Goal: Transaction & Acquisition: Purchase product/service

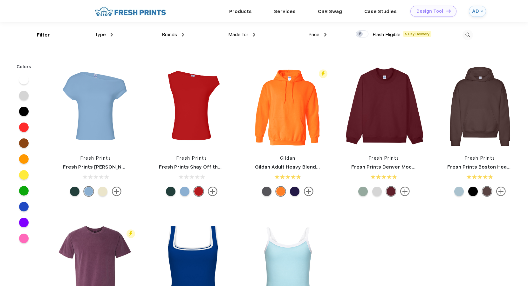
scroll to position [0, 0]
click at [468, 31] on img at bounding box center [468, 35] width 10 height 10
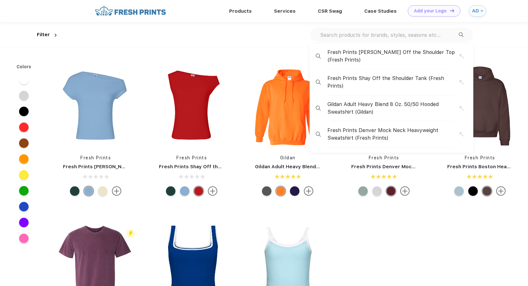
click at [424, 37] on input "text" at bounding box center [389, 34] width 139 height 7
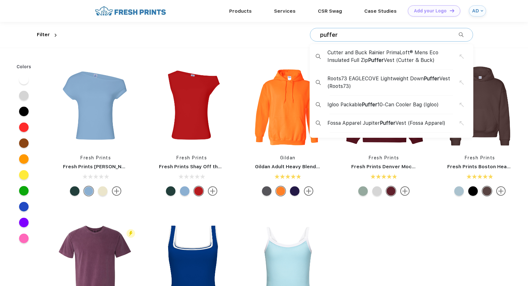
type input "puffer"
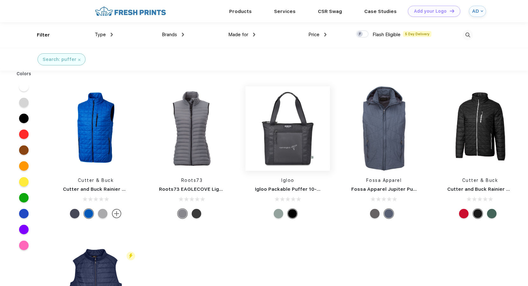
click at [293, 142] on img at bounding box center [287, 128] width 85 height 85
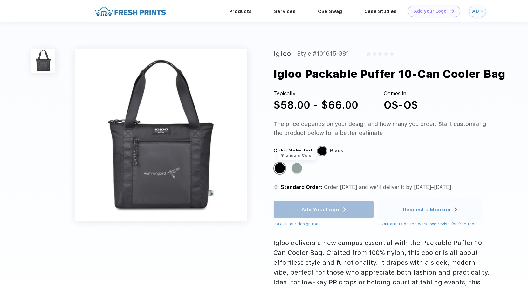
click at [298, 168] on div "Standard Color" at bounding box center [297, 168] width 10 height 10
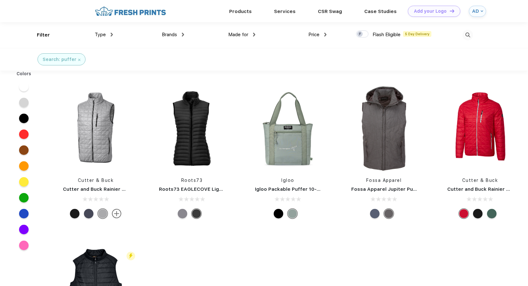
click at [463, 32] on img at bounding box center [468, 35] width 10 height 10
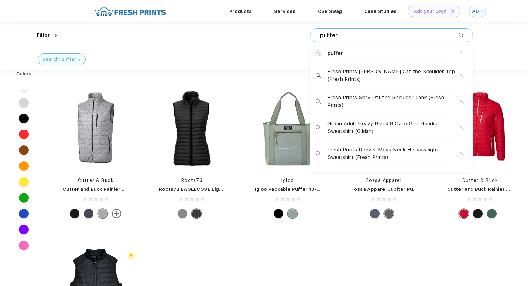
click at [350, 33] on input "puffer" at bounding box center [389, 35] width 139 height 7
drag, startPoint x: 350, startPoint y: 33, endPoint x: 313, endPoint y: 28, distance: 37.5
click at [313, 28] on div "puffer puffer Fresh Prints Chloe Off the Shoulder Top (Fresh Prints) Fresh Prin…" at bounding box center [266, 35] width 414 height 26
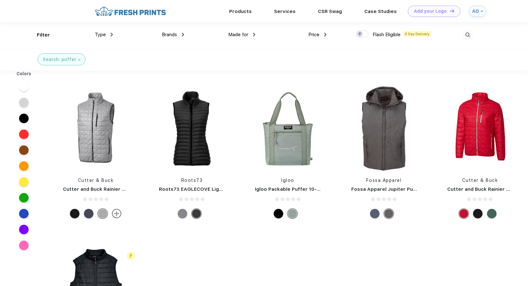
click at [468, 37] on img at bounding box center [468, 35] width 10 height 10
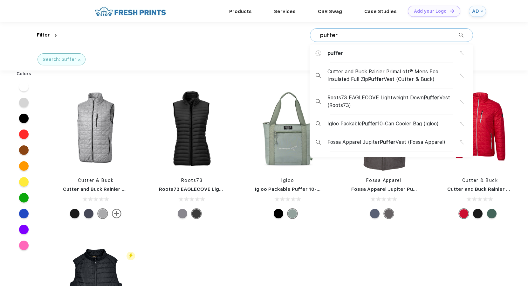
click at [386, 34] on input "puffer" at bounding box center [389, 35] width 139 height 7
paste input "10 Puffer Recycled 15""
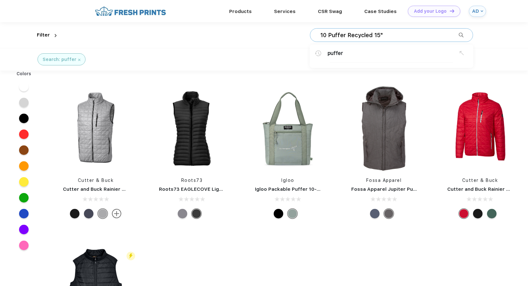
type input "10 Puffer Recycled 15""
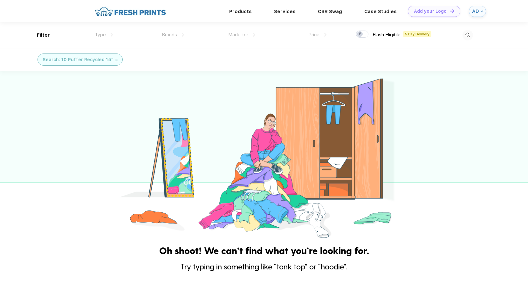
click at [471, 35] on img at bounding box center [468, 35] width 10 height 10
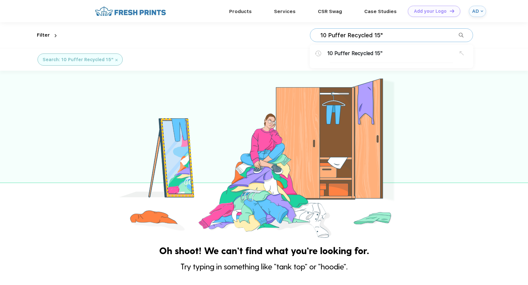
drag, startPoint x: 328, startPoint y: 34, endPoint x: 317, endPoint y: 32, distance: 11.2
click at [317, 32] on div "10 Puffer Recycled 15" 10 Puffer Recycled 15"" at bounding box center [391, 35] width 163 height 14
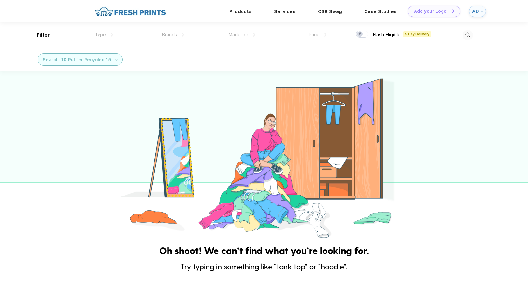
click at [469, 36] on img at bounding box center [468, 35] width 10 height 10
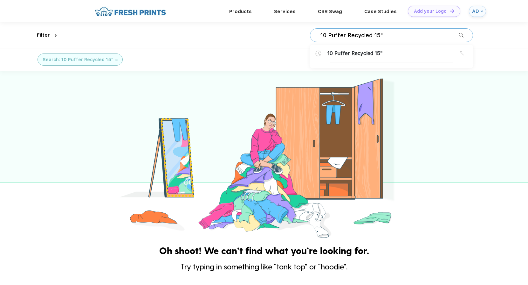
drag, startPoint x: 346, startPoint y: 34, endPoint x: 315, endPoint y: 25, distance: 31.6
click at [315, 25] on div "10 Puffer Recycled 15" 10 Puffer Recycled 15"" at bounding box center [266, 35] width 414 height 26
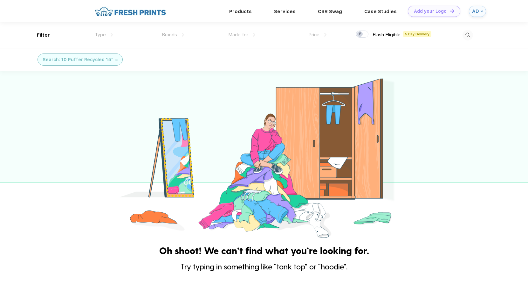
click at [470, 37] on img at bounding box center [468, 35] width 10 height 10
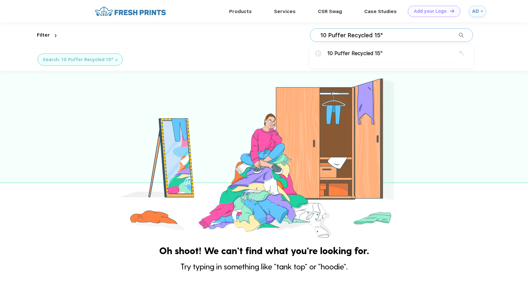
click at [346, 35] on input "10 Puffer Recycled 15"" at bounding box center [389, 35] width 139 height 7
type input "Recycled 15""
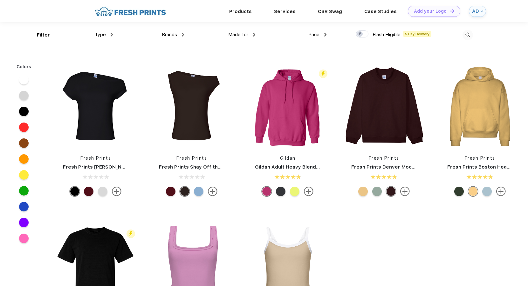
scroll to position [0, 0]
click at [469, 34] on img at bounding box center [468, 35] width 10 height 10
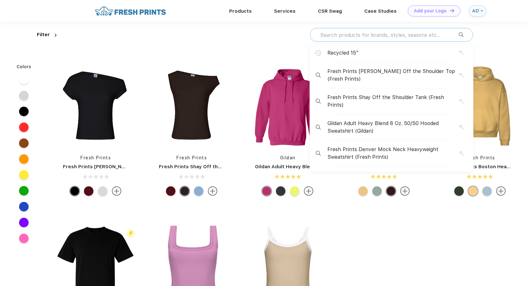
click at [358, 35] on input "text" at bounding box center [389, 34] width 139 height 7
paste input "Mobile Office Commuter Sleeve"
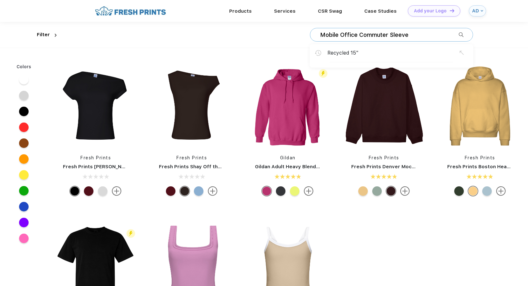
type input "Mobile Office Commuter Sleeve"
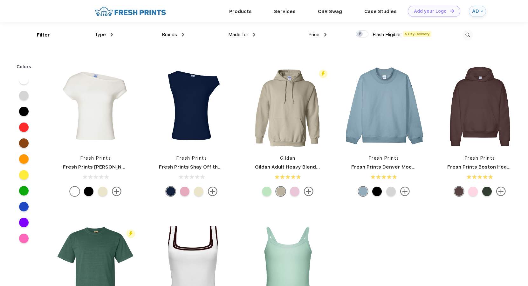
scroll to position [0, 0]
click at [468, 35] on img at bounding box center [468, 35] width 10 height 10
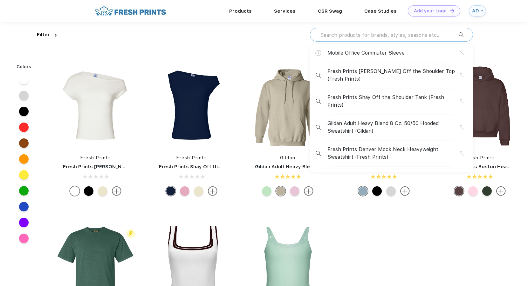
click at [408, 33] on input "text" at bounding box center [389, 34] width 139 height 7
paste input "Daily Commute Backpack"
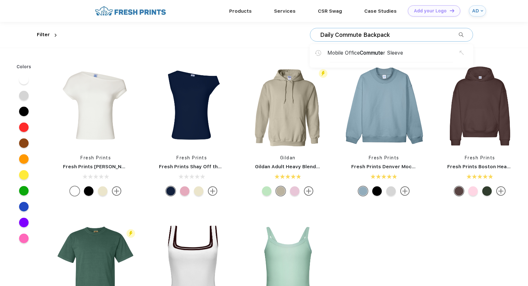
type input "Daily Commute Backpack"
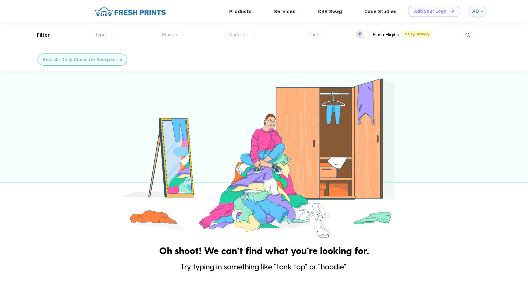
click at [463, 36] on img at bounding box center [468, 35] width 10 height 10
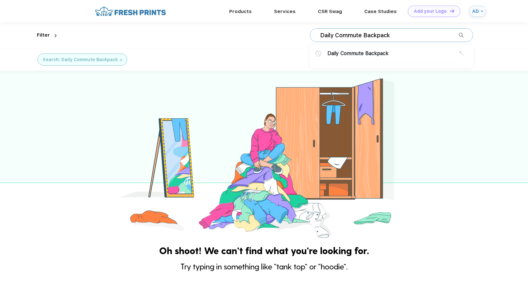
drag, startPoint x: 363, startPoint y: 34, endPoint x: 327, endPoint y: 24, distance: 37.7
click at [327, 24] on div "Daily Commute Backpack Daily Commute Backpack" at bounding box center [266, 35] width 414 height 26
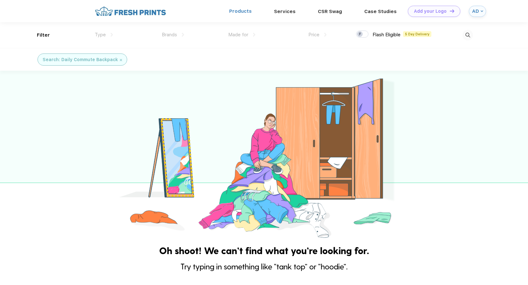
click at [237, 12] on link "Products" at bounding box center [240, 11] width 23 height 6
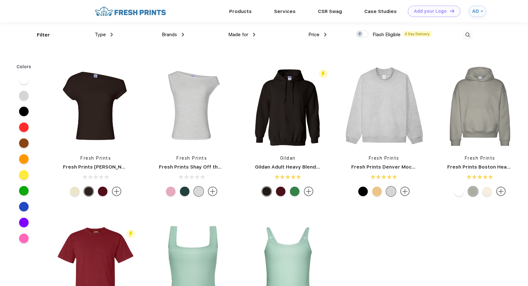
scroll to position [0, 0]
click at [107, 33] on div "Type" at bounding box center [104, 34] width 18 height 7
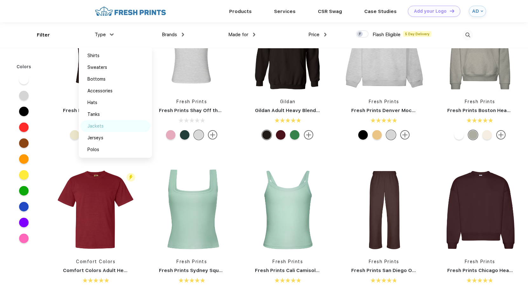
scroll to position [0, 0]
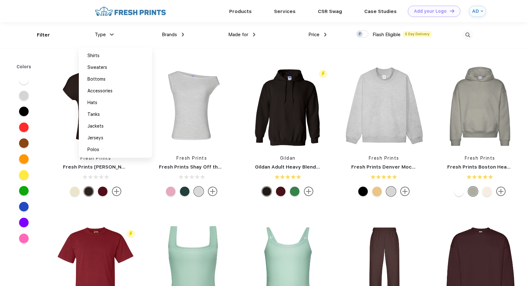
click at [49, 37] on div "Type Shirts Sweaters Bottoms Accessories Hats Tanks Jackets Jerseys Polos" at bounding box center [77, 35] width 71 height 26
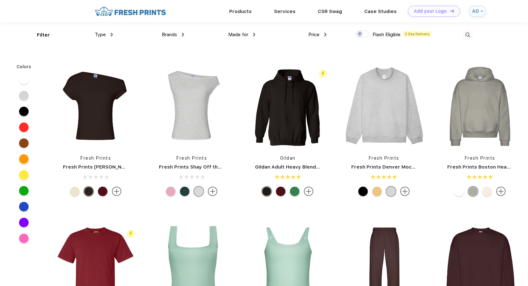
click at [47, 34] on div "Type Shirts Sweaters Bottoms Accessories Hats Tanks Jackets Jerseys Polos" at bounding box center [77, 35] width 71 height 26
click at [231, 13] on link "Products" at bounding box center [240, 11] width 23 height 6
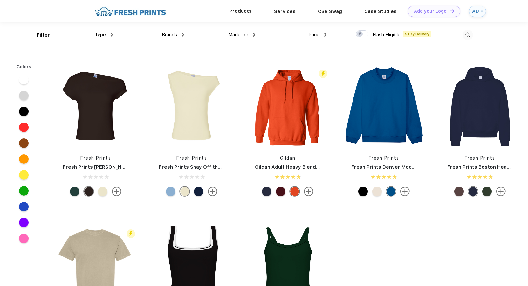
scroll to position [0, 0]
click at [108, 36] on div "Type" at bounding box center [104, 34] width 18 height 7
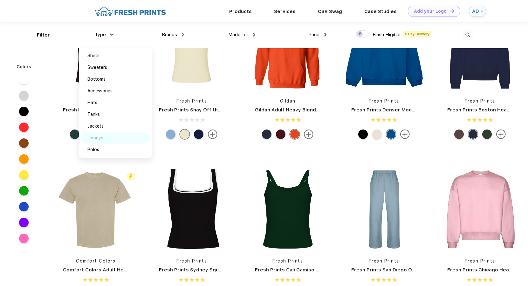
scroll to position [4, 0]
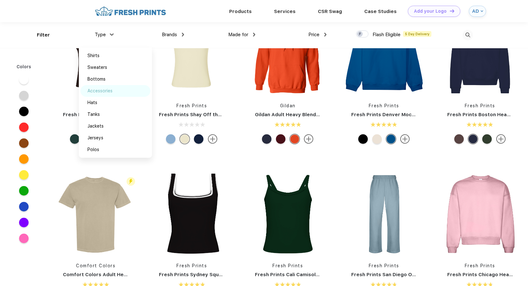
click at [103, 86] on div "Accessories" at bounding box center [115, 91] width 70 height 12
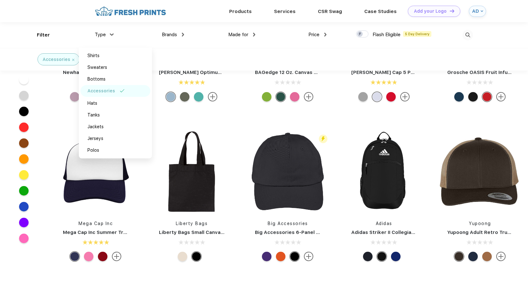
scroll to position [366, 0]
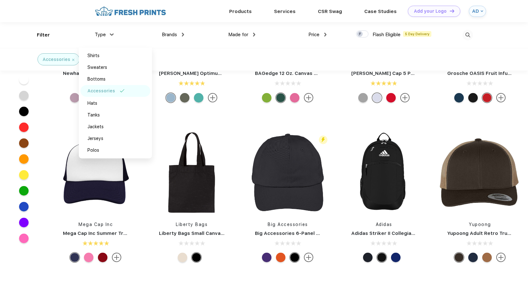
click at [48, 35] on div "Type Shirts Sweaters Bottoms Accessories Hats Tanks Jackets Jerseys Polos" at bounding box center [77, 35] width 71 height 26
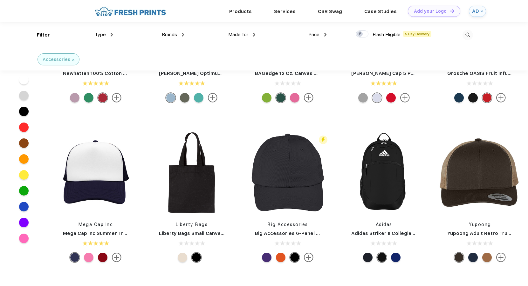
click at [43, 33] on div "Type Shirts Sweaters Bottoms Accessories Hats Tanks Jackets Jerseys Polos" at bounding box center [77, 35] width 71 height 26
click at [45, 35] on div "Type Shirts Sweaters Bottoms Accessories Hats Tanks Jackets Jerseys Polos" at bounding box center [77, 35] width 71 height 26
click at [246, 34] on span "Made for" at bounding box center [238, 35] width 20 height 6
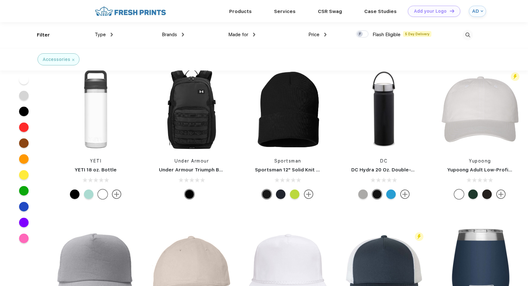
scroll to position [789, 0]
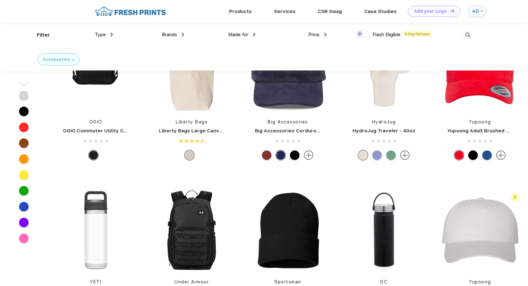
click at [467, 34] on img at bounding box center [468, 35] width 10 height 10
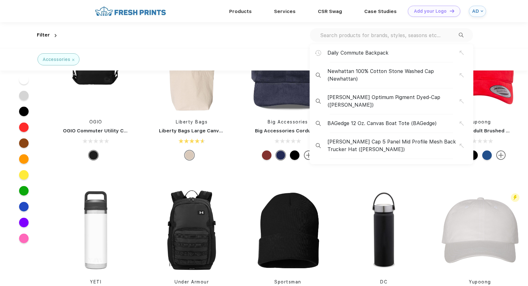
click at [411, 39] on div "Daily Commute Backpack Newhattan 100% Cotton Stone Washed Cap (Newhattan) Adams…" at bounding box center [391, 35] width 163 height 14
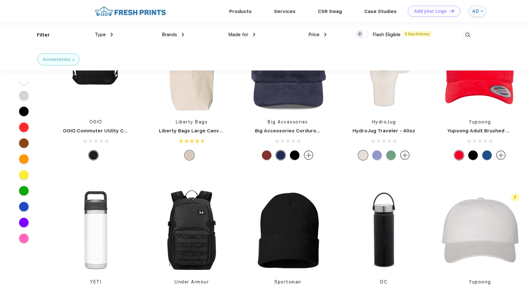
click at [470, 33] on img at bounding box center [468, 35] width 10 height 10
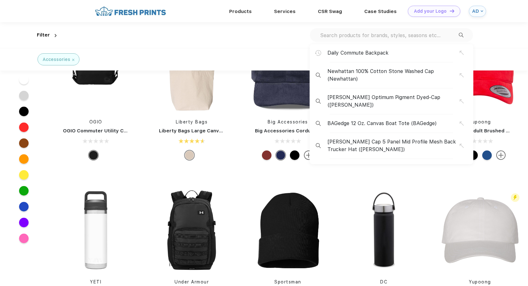
click at [429, 35] on input "text" at bounding box center [389, 35] width 139 height 7
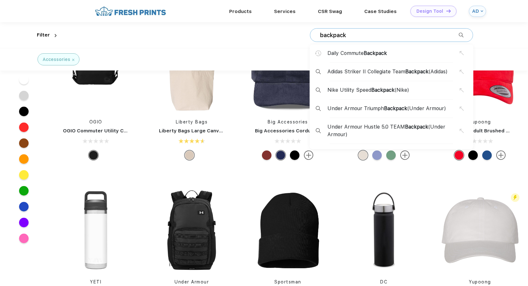
type input "backpack"
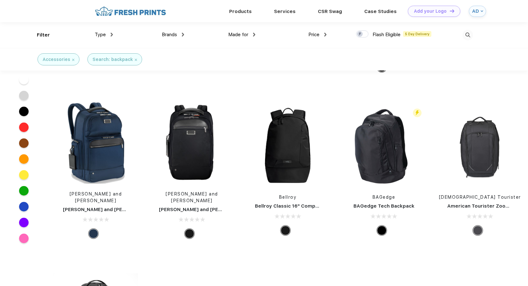
scroll to position [1353, 0]
